Goal: Find specific page/section: Find specific page/section

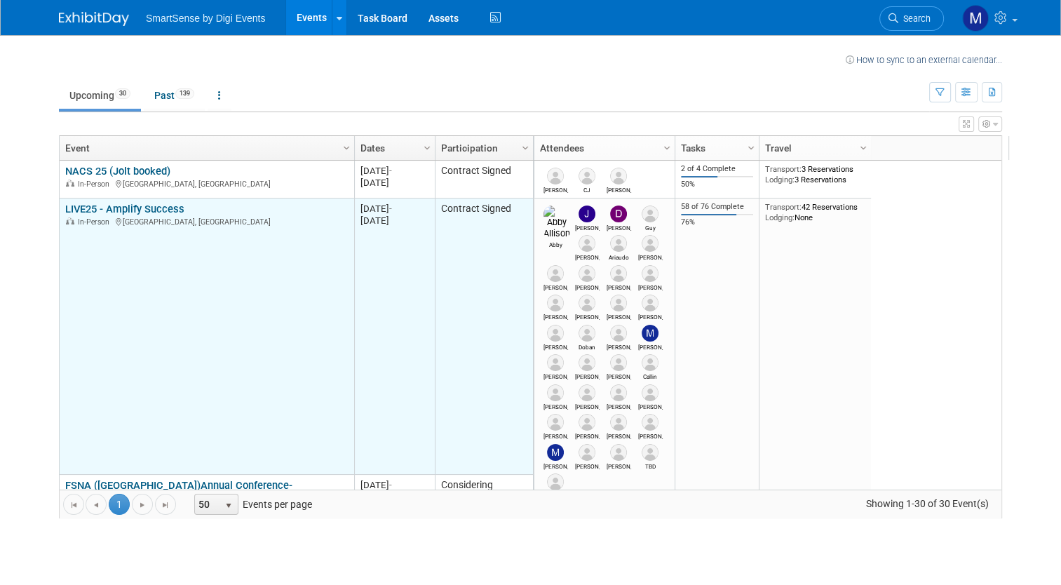
click at [162, 207] on link "LIVE25 - Amplify Success" at bounding box center [124, 209] width 119 height 13
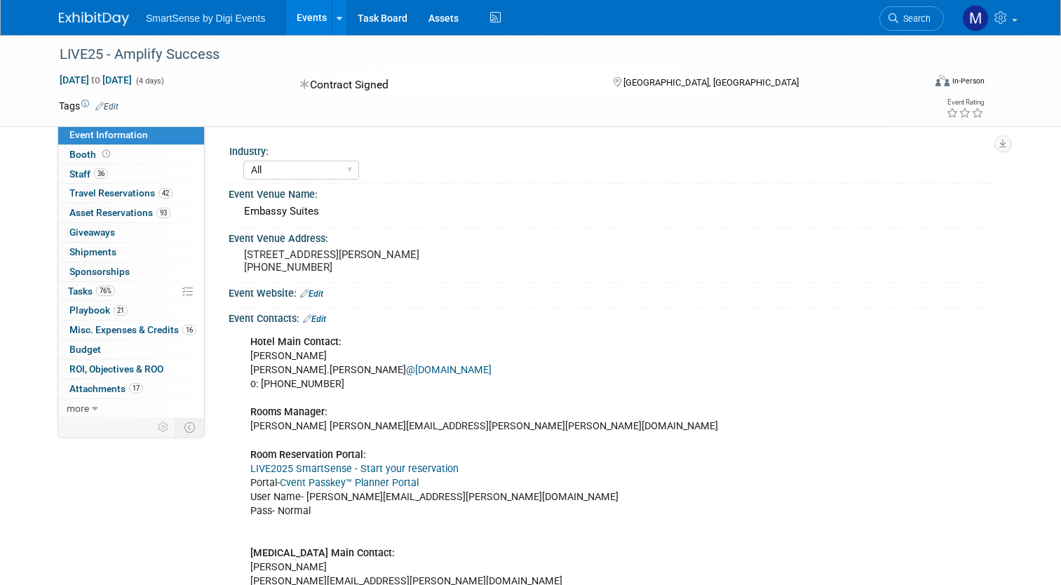
select select "All"
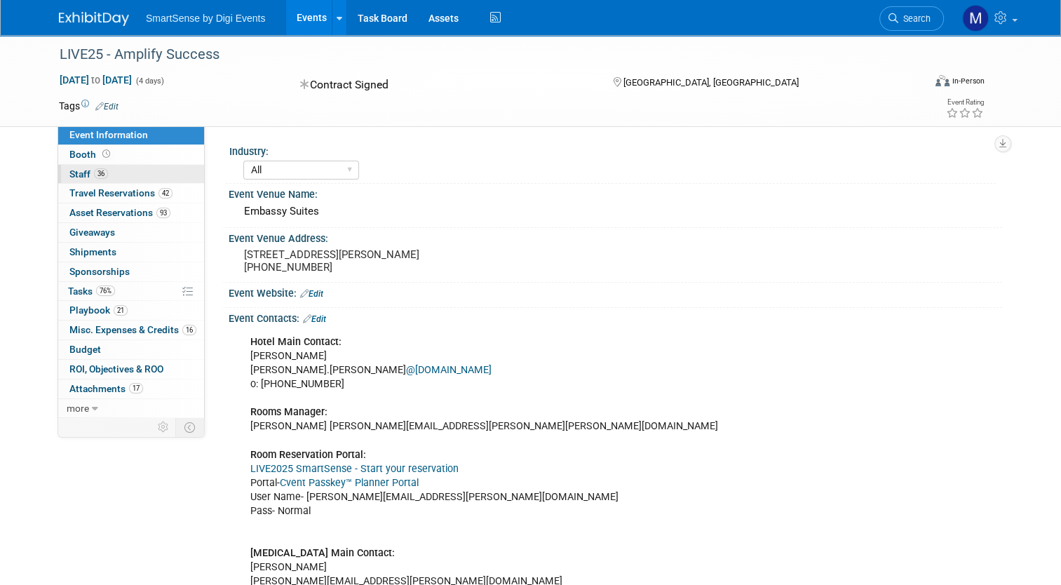
click at [107, 172] on link "36 Staff 36" at bounding box center [131, 174] width 146 height 19
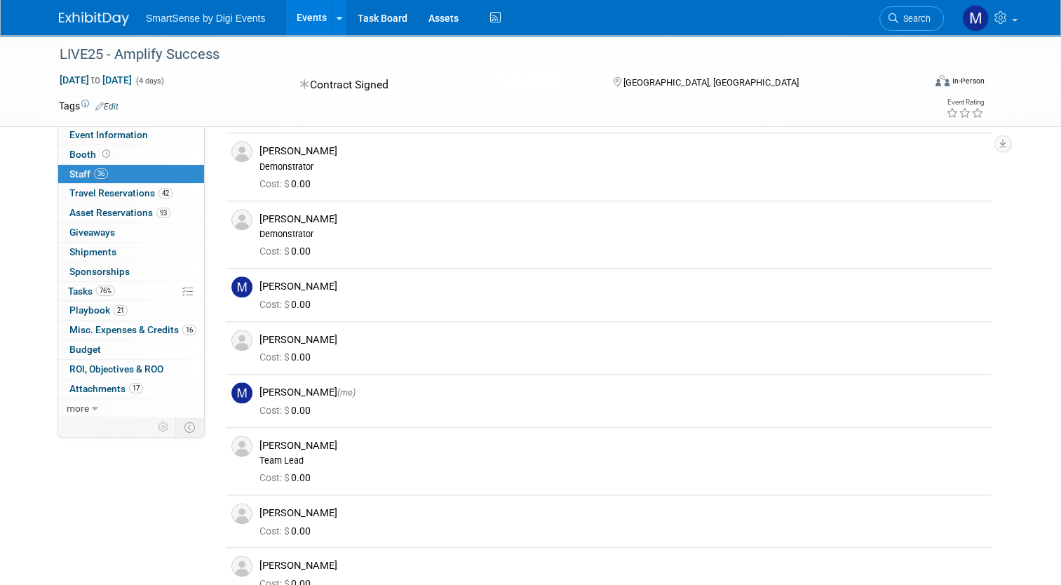
scroll to position [1510, 0]
